Goal: Submit feedback/report problem: Submit feedback/report problem

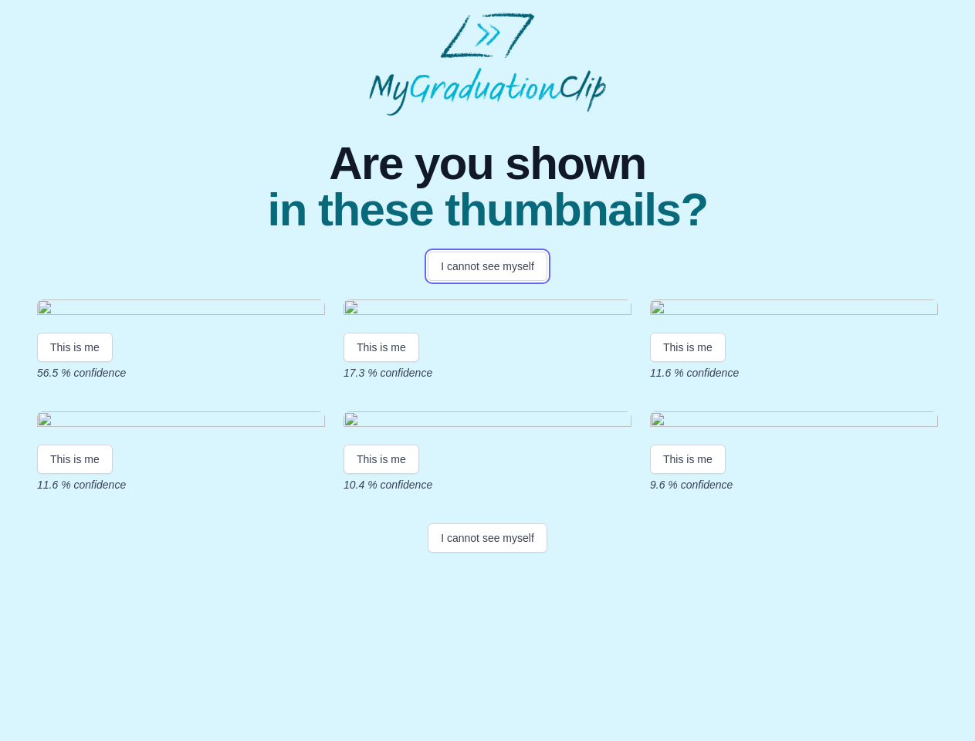
click at [487, 266] on button "I cannot see myself" at bounding box center [488, 266] width 120 height 29
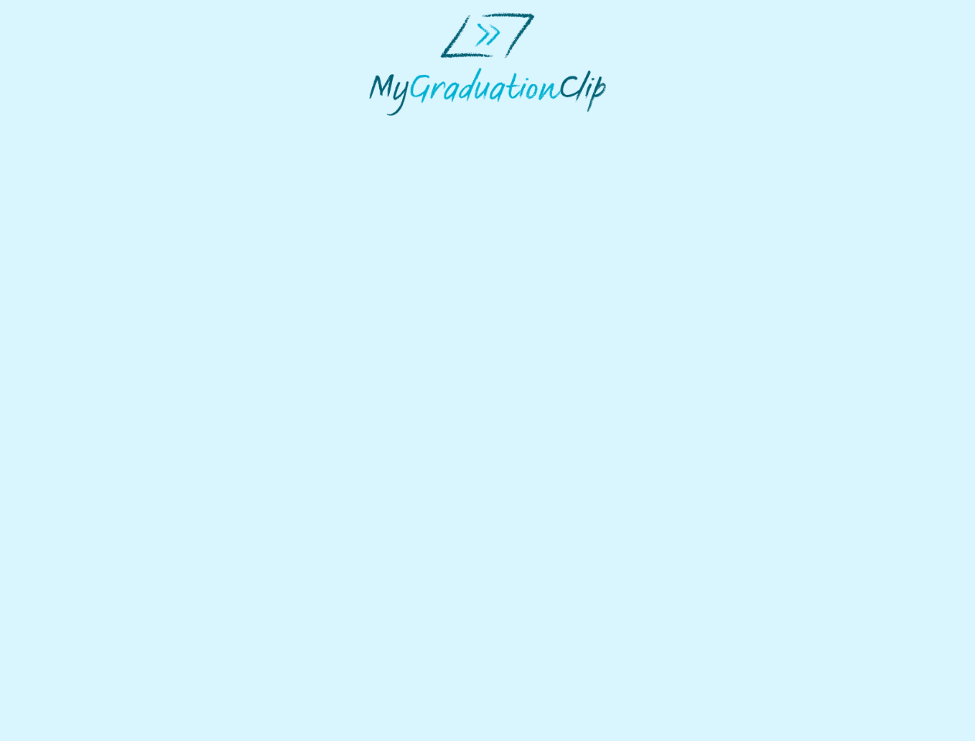
click at [75, 128] on html at bounding box center [487, 64] width 975 height 128
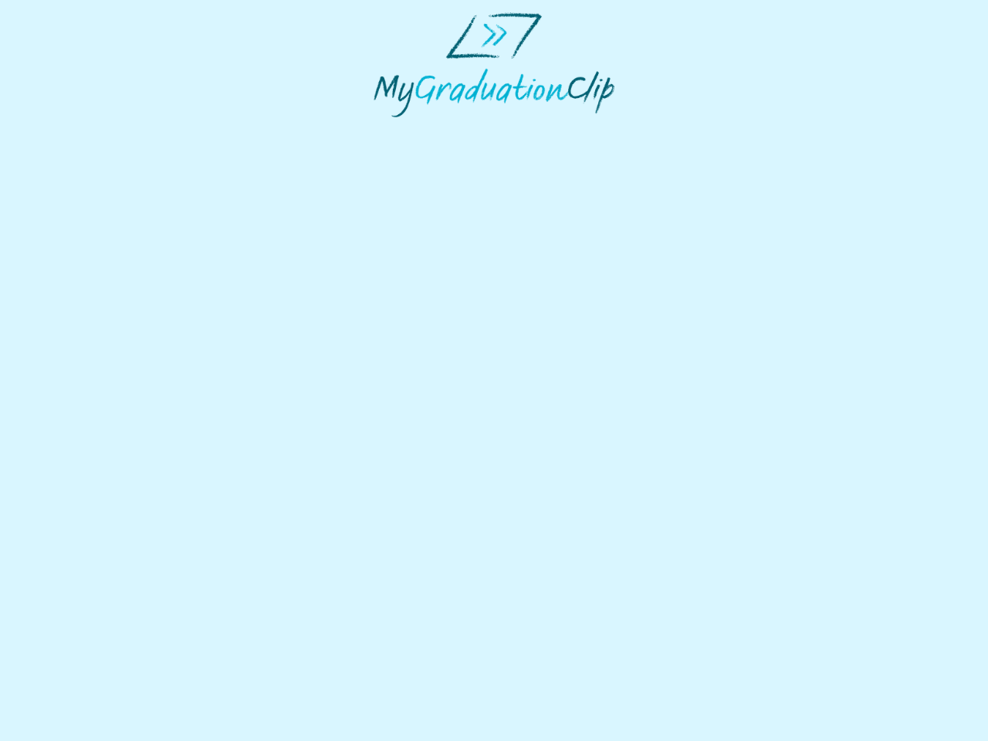
click at [384, 130] on html at bounding box center [494, 65] width 988 height 130
click at [692, 130] on html at bounding box center [494, 65] width 988 height 130
click at [75, 130] on html at bounding box center [494, 65] width 988 height 130
click at [384, 130] on html at bounding box center [494, 65] width 988 height 130
click at [692, 130] on html at bounding box center [494, 65] width 988 height 130
